Goal: Check status: Check status

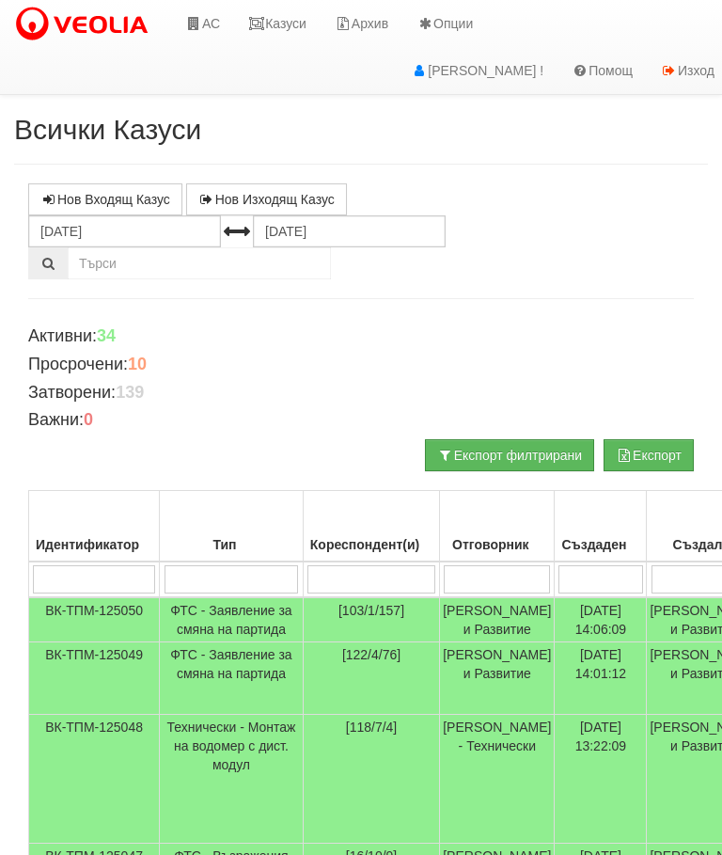
click at [287, 26] on link "Казуси" at bounding box center [277, 23] width 87 height 47
click at [297, 17] on link "Казуси" at bounding box center [277, 23] width 87 height 47
click at [272, 17] on link "Казуси" at bounding box center [277, 23] width 87 height 47
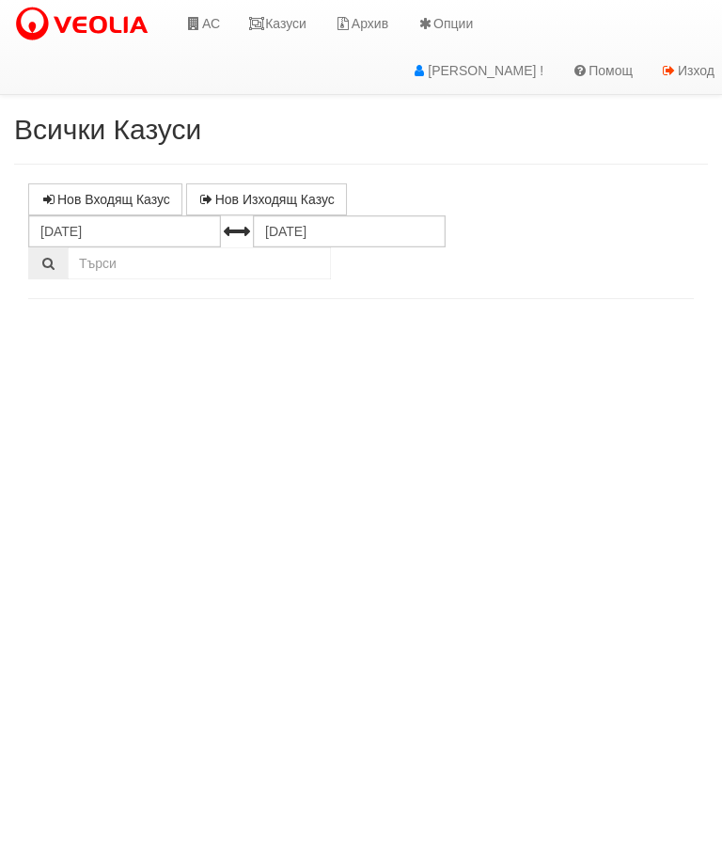
select select "10"
select select "1"
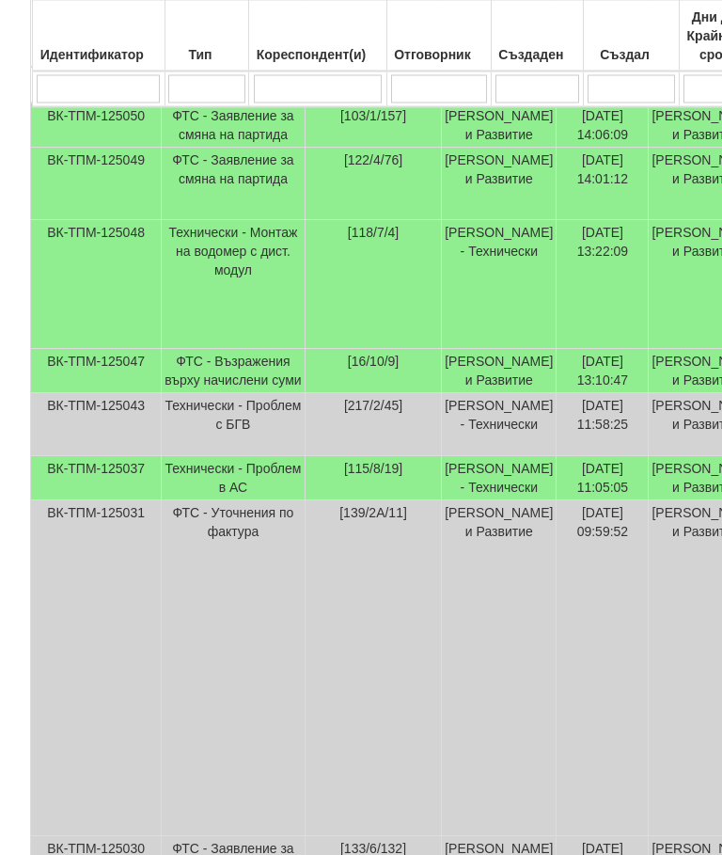
scroll to position [495, 0]
click at [208, 456] on td "Технически - Проблем с БГВ" at bounding box center [232, 424] width 144 height 63
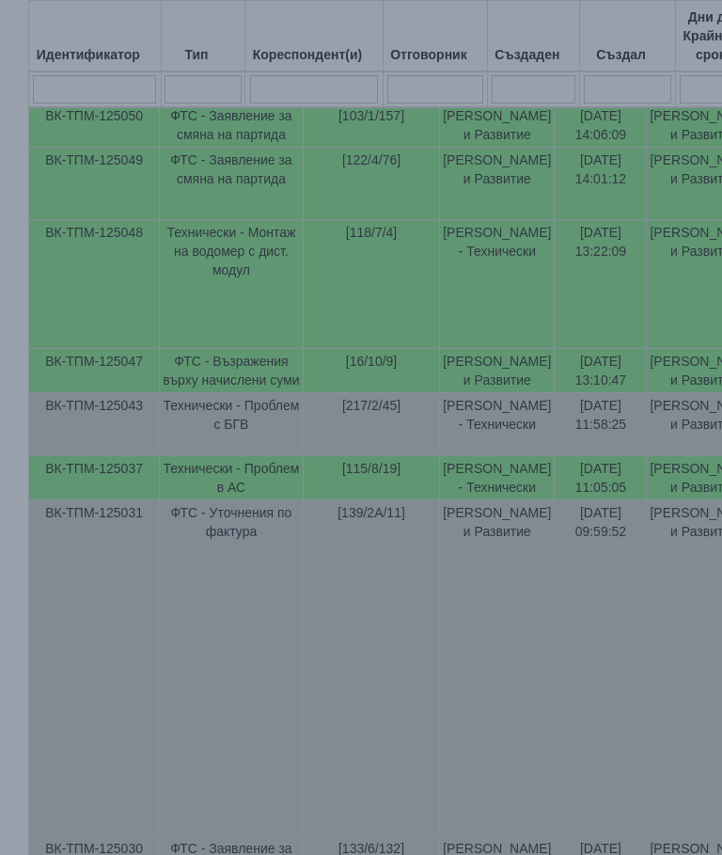
select select "10"
select select "1"
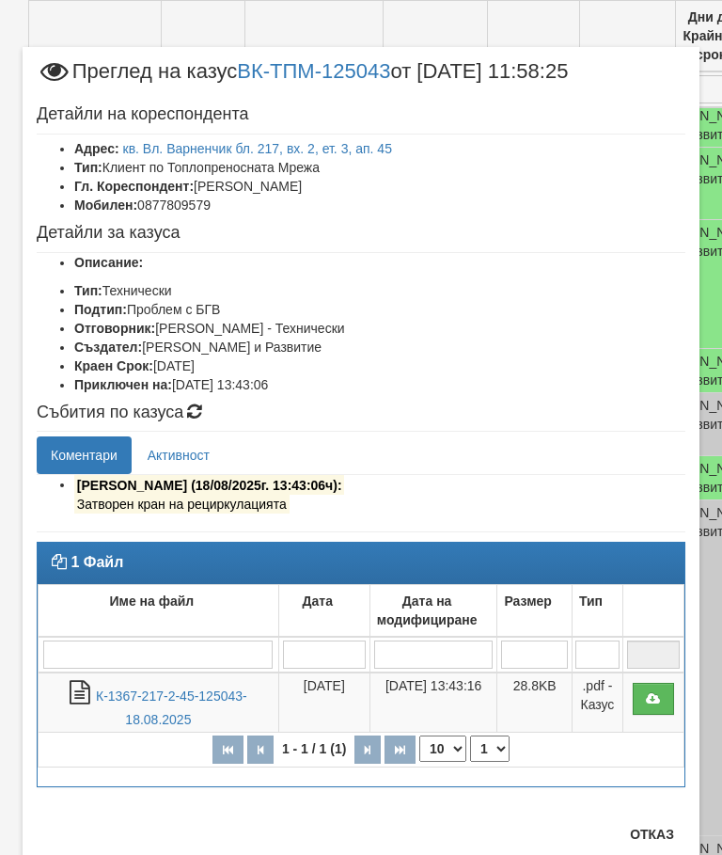
click at [646, 836] on button "Отказ" at bounding box center [652, 834] width 67 height 30
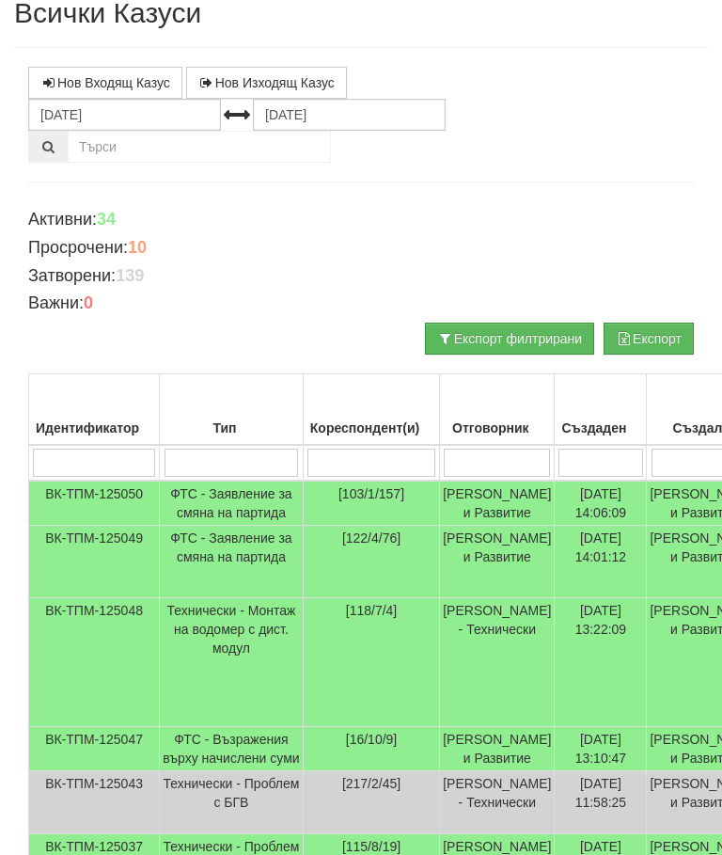
scroll to position [0, 0]
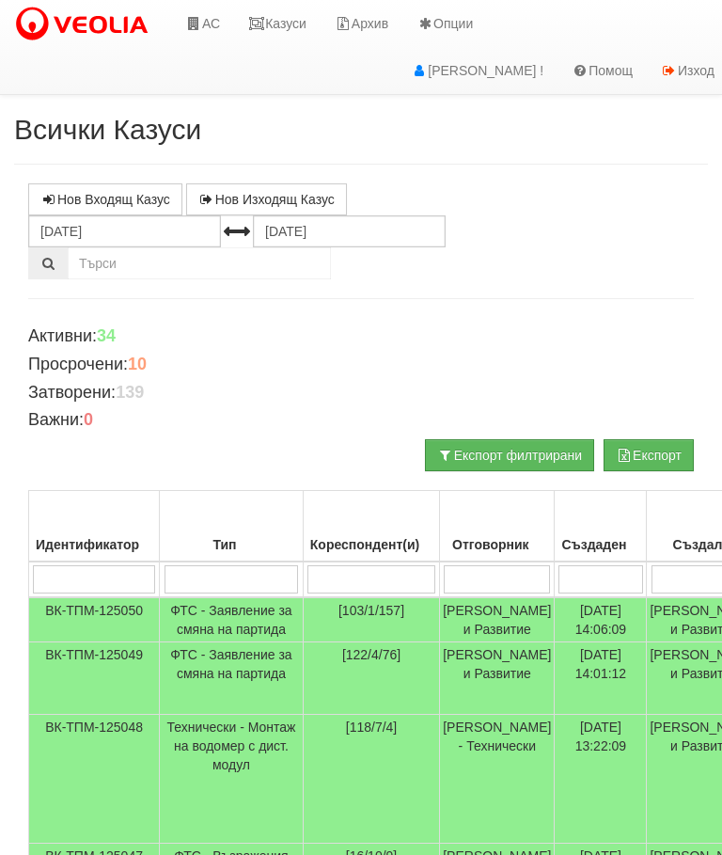
click at [276, 22] on link "Казуси" at bounding box center [277, 23] width 87 height 47
click at [296, 17] on link "Казуси" at bounding box center [277, 23] width 87 height 47
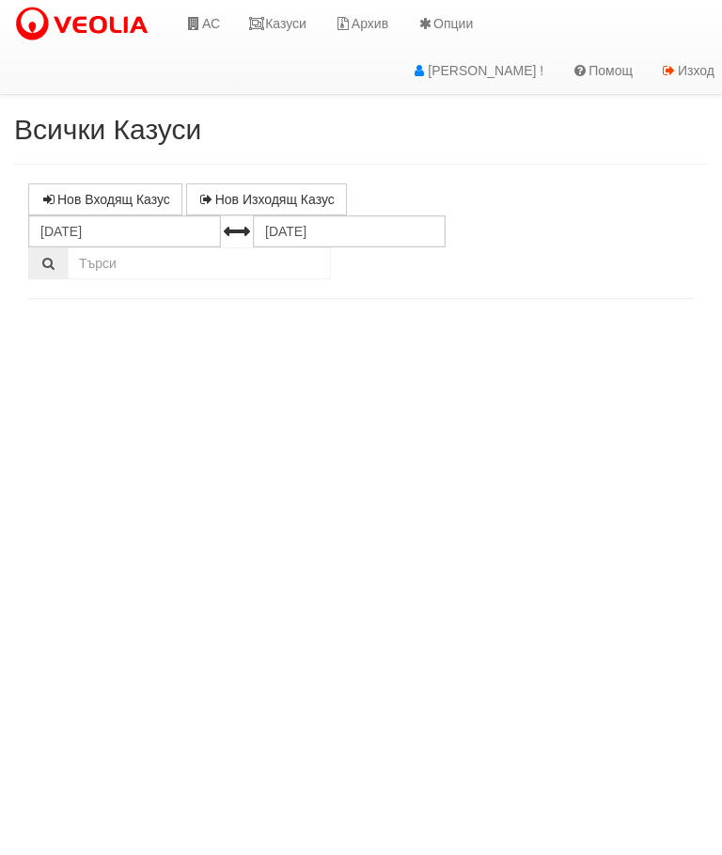
select select "10"
select select "1"
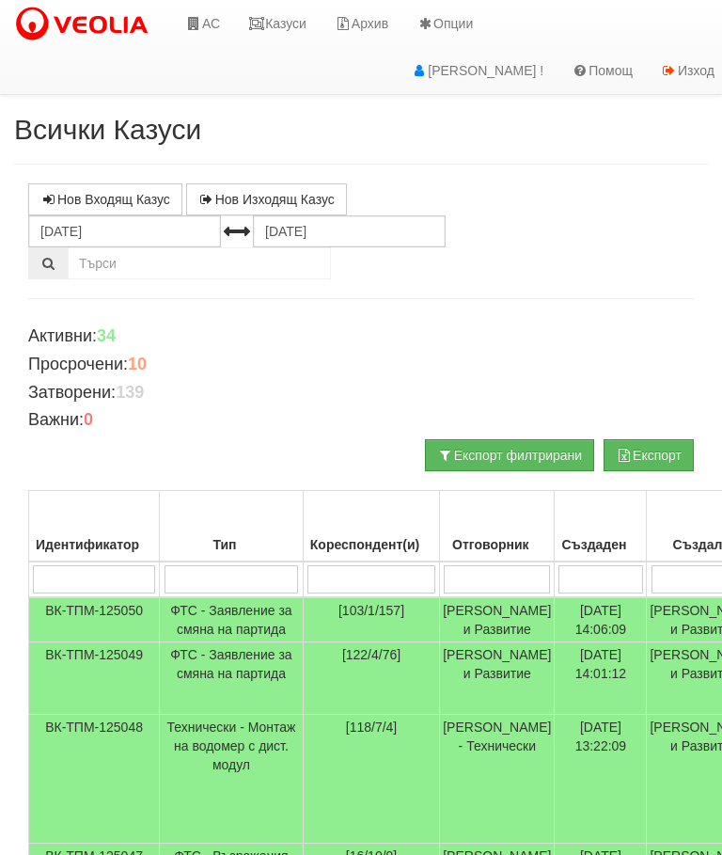
click at [278, 27] on link "Казуси" at bounding box center [277, 23] width 87 height 47
click at [277, 17] on link "Казуси" at bounding box center [277, 23] width 87 height 47
click at [289, 27] on link "Казуси" at bounding box center [277, 23] width 87 height 47
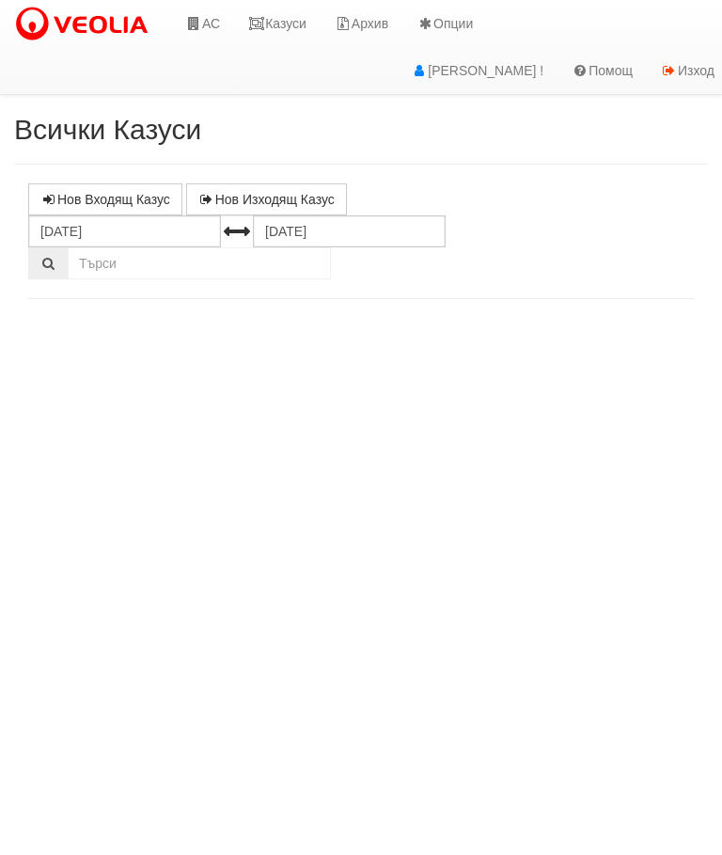
select select "10"
select select "1"
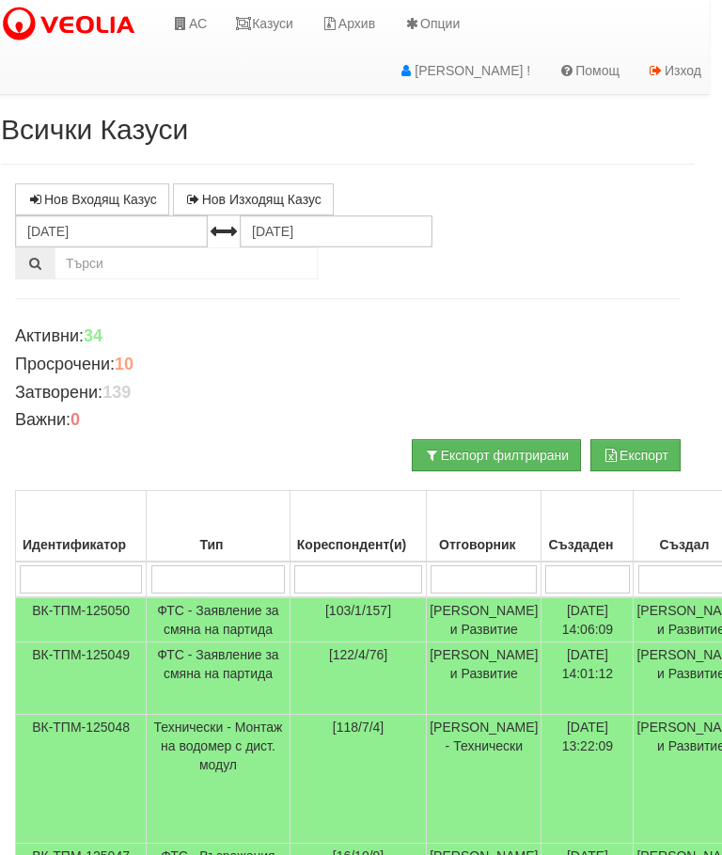
scroll to position [0, 14]
click at [251, 20] on icon at bounding box center [242, 23] width 17 height 13
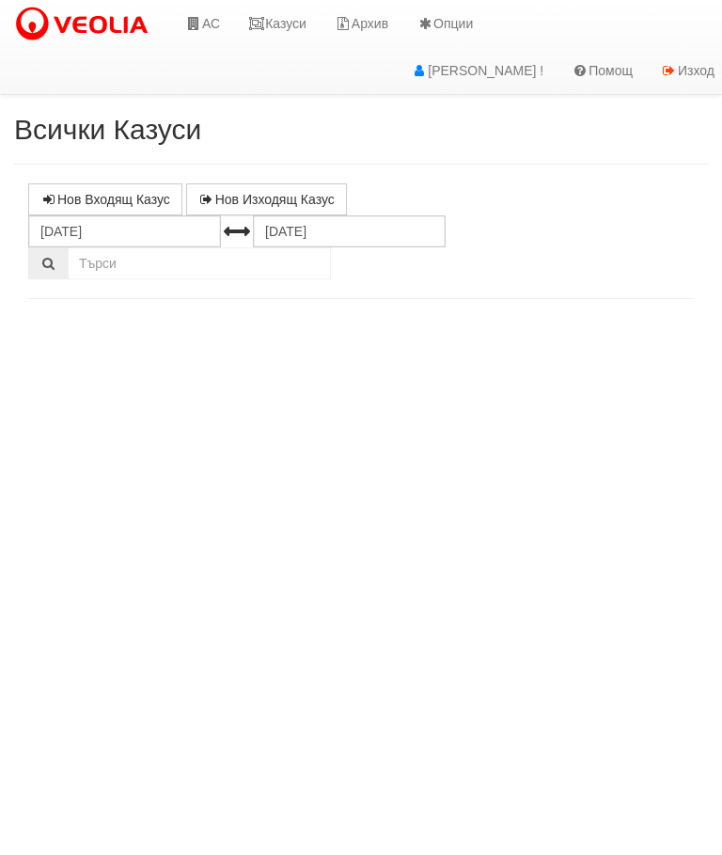
select select "10"
select select "1"
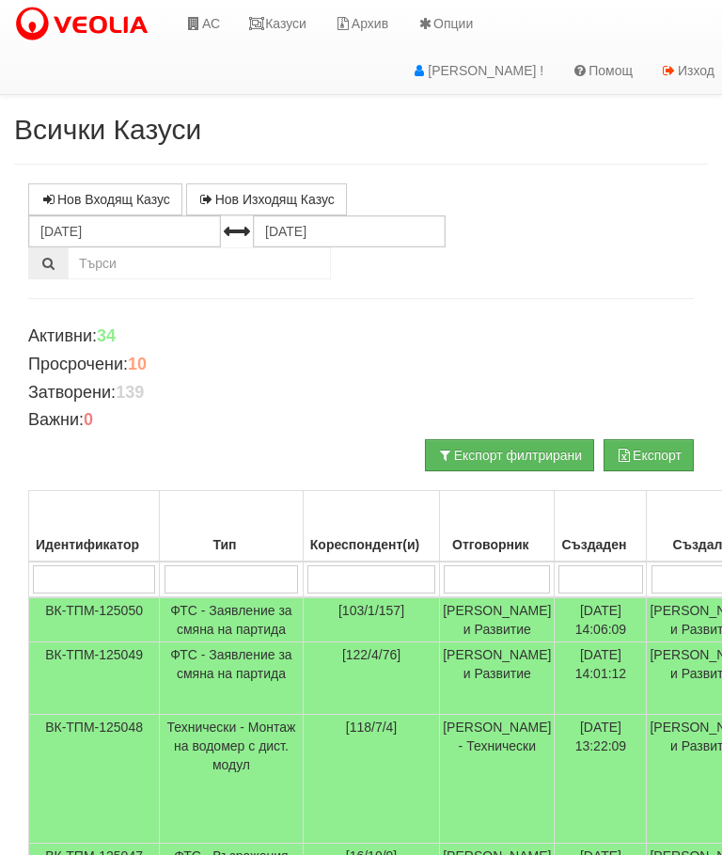
click at [285, 28] on link "Казуси" at bounding box center [277, 23] width 87 height 47
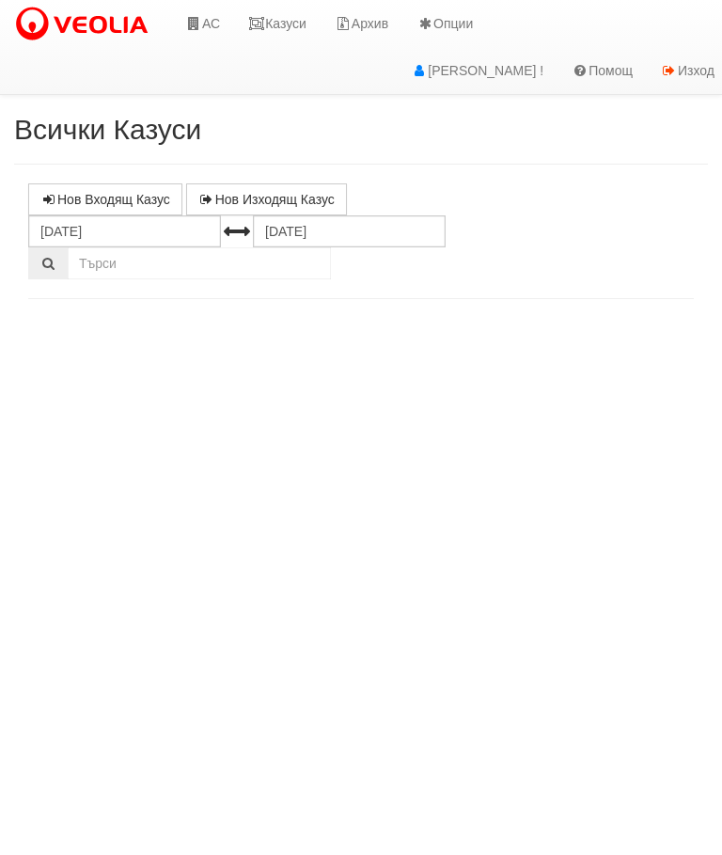
select select "10"
select select "1"
